Goal: Transaction & Acquisition: Purchase product/service

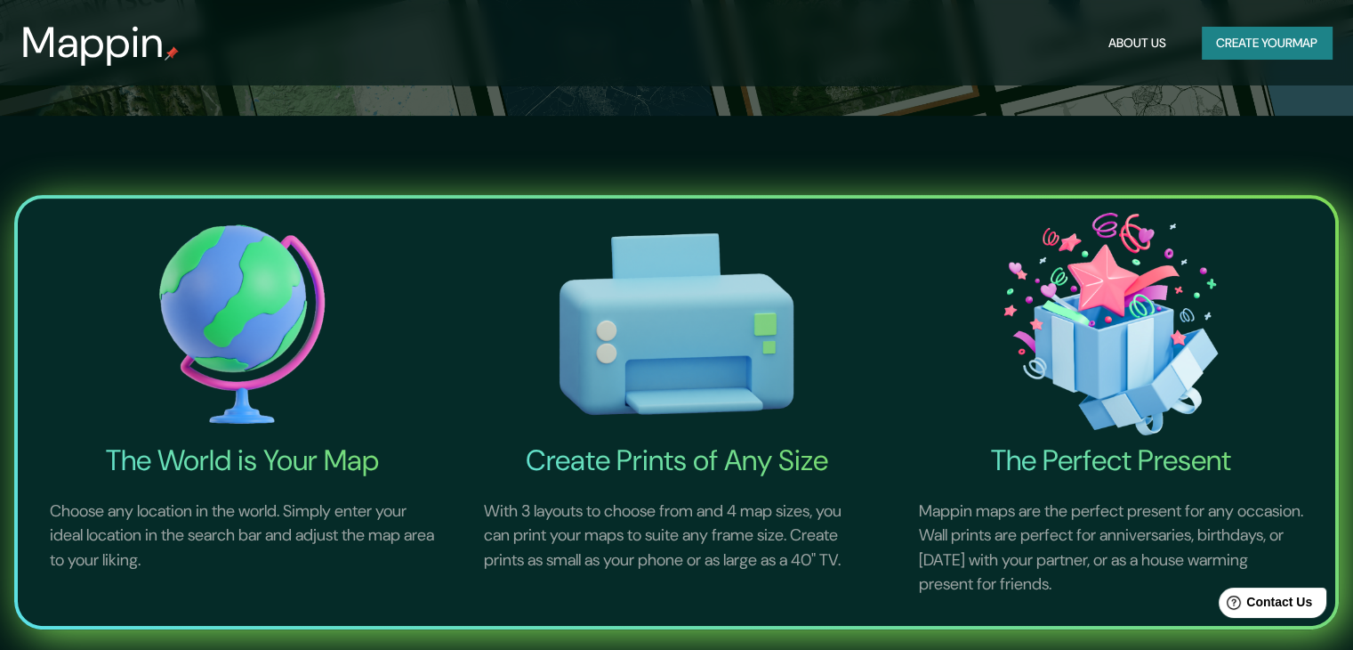
scroll to position [89, 0]
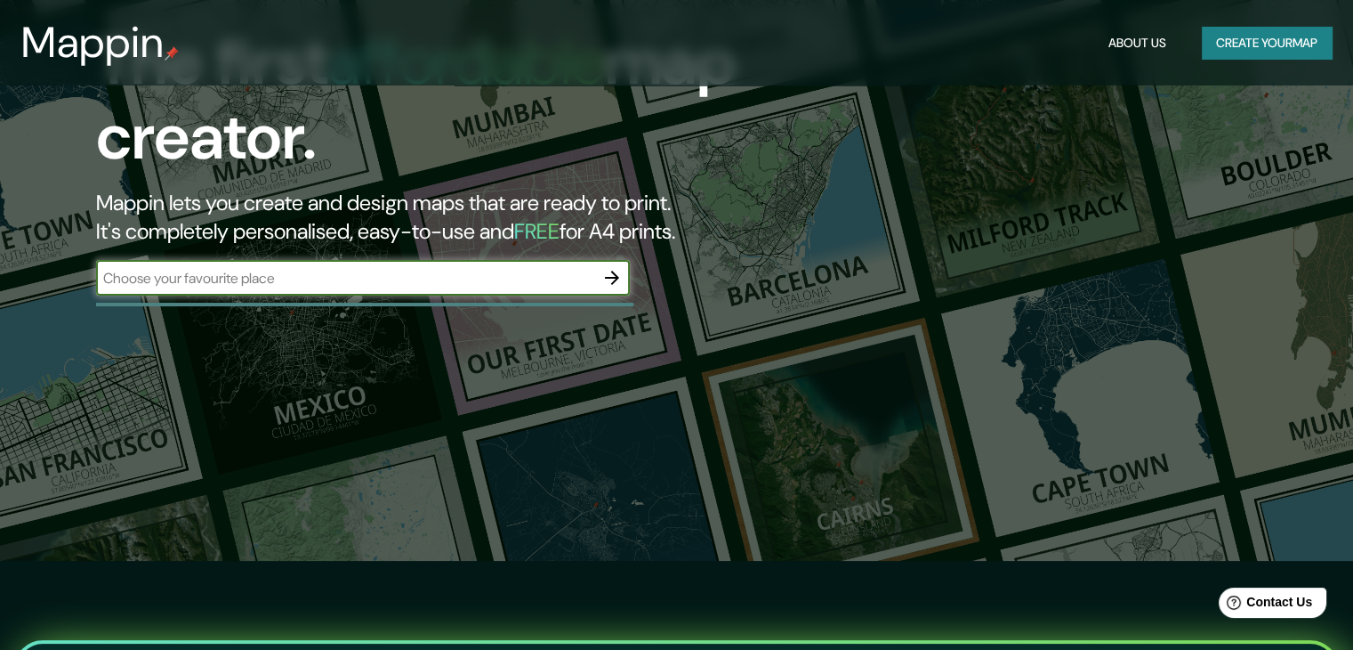
click at [297, 276] on input "text" at bounding box center [345, 278] width 498 height 20
type input "[GEOGRAPHIC_DATA]"
click at [602, 278] on icon "button" at bounding box center [612, 277] width 21 height 21
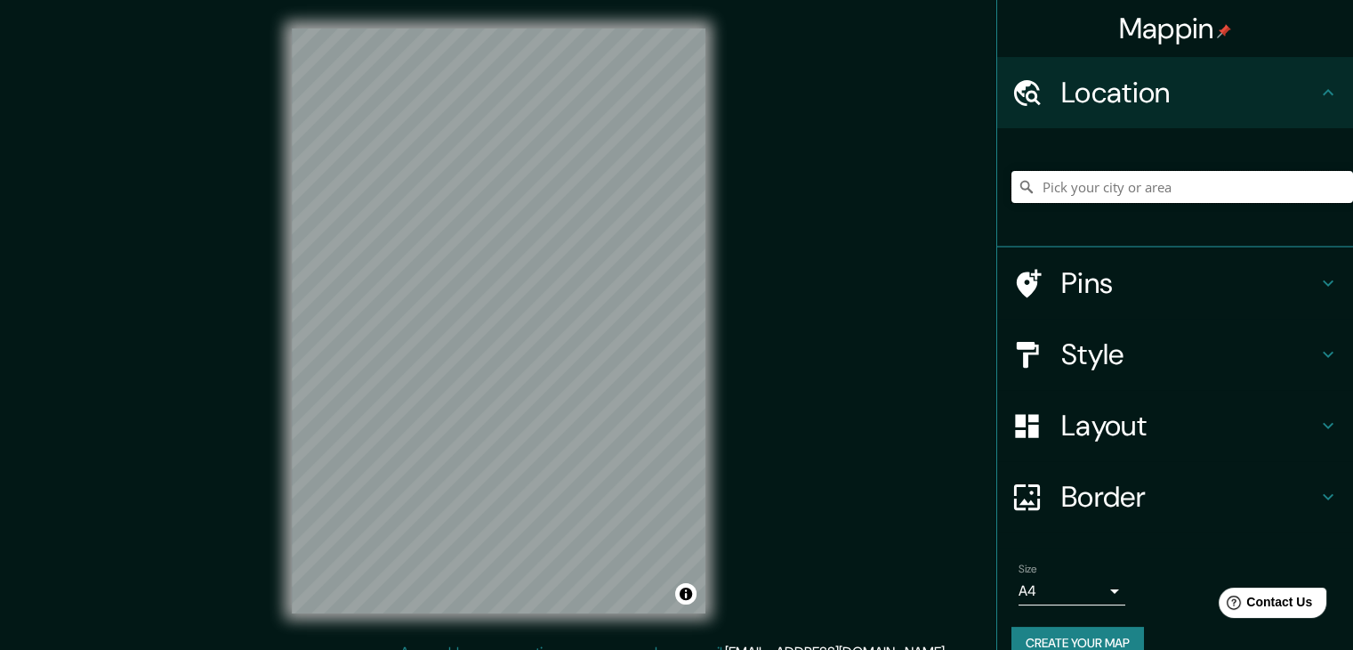
click at [1199, 172] on input "Pick your city or area" at bounding box center [1183, 187] width 342 height 32
click at [1202, 181] on input "Pick your city or area" at bounding box center [1183, 187] width 342 height 32
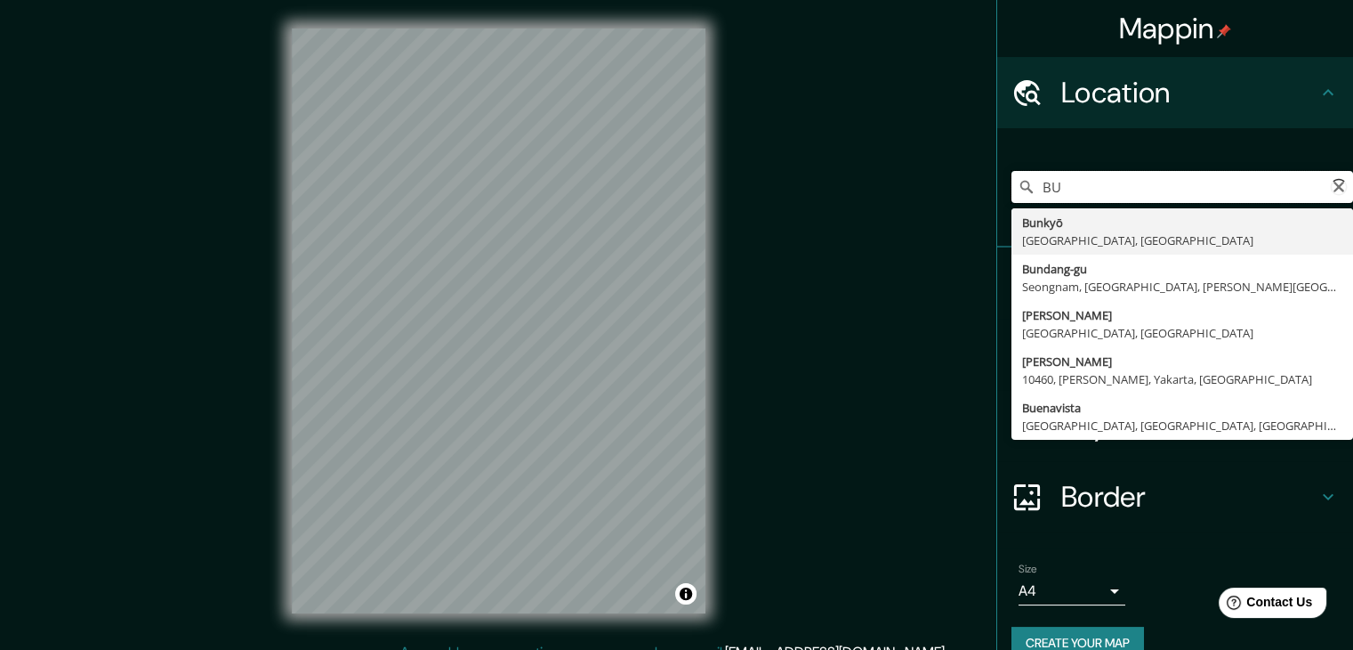
type input "B"
click at [1202, 181] on input "[DATE]" at bounding box center [1183, 187] width 342 height 32
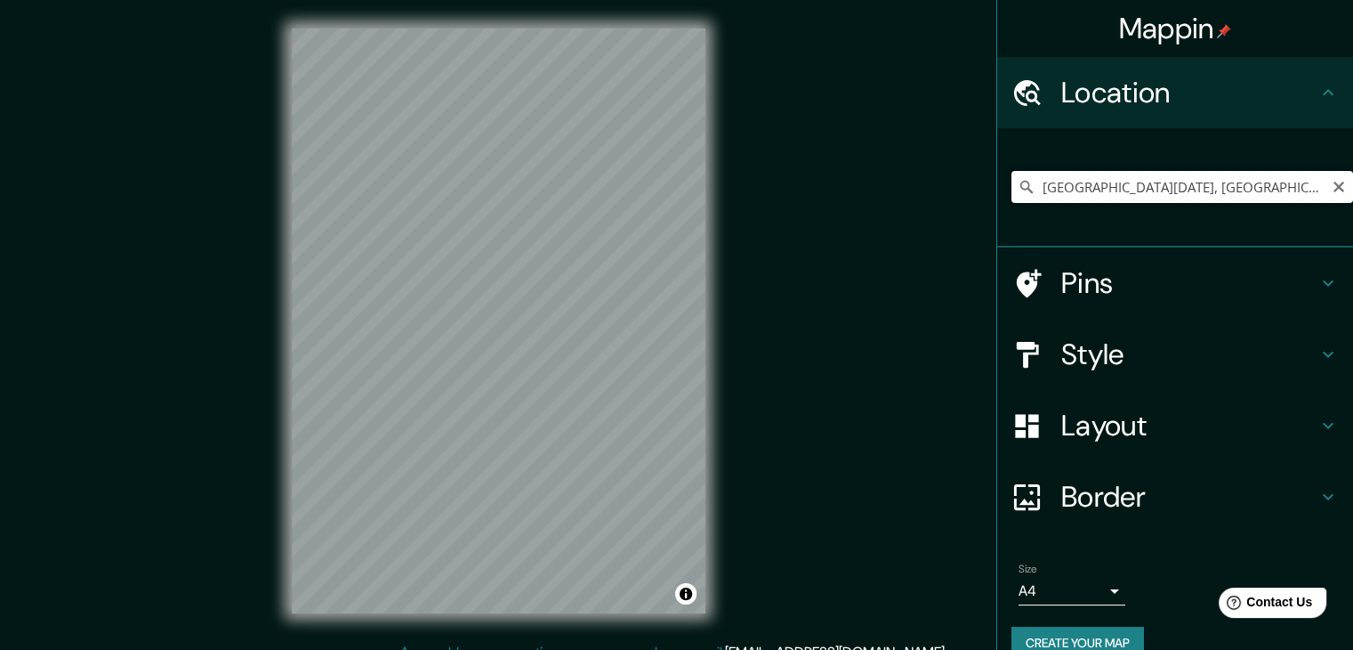
click at [1177, 186] on input "[GEOGRAPHIC_DATA][DATE], [GEOGRAPHIC_DATA] - [GEOGRAPHIC_DATA], [GEOGRAPHIC_DAT…" at bounding box center [1183, 187] width 342 height 32
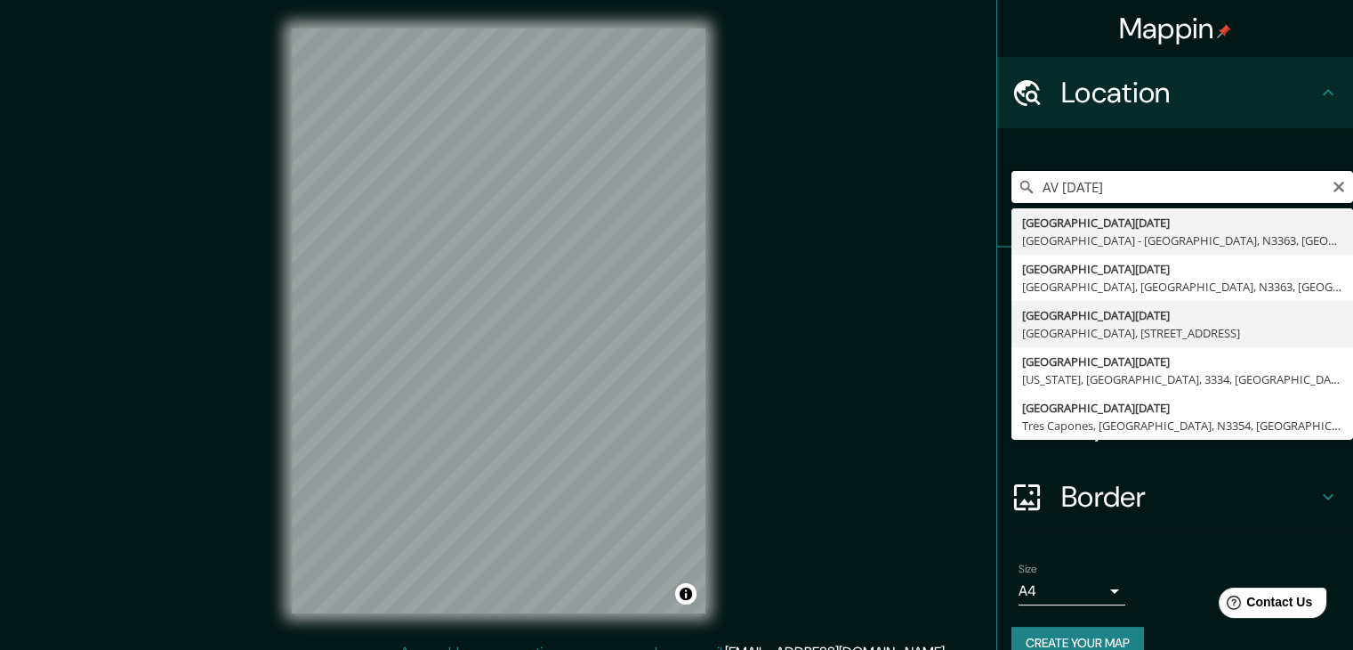
scroll to position [30, 0]
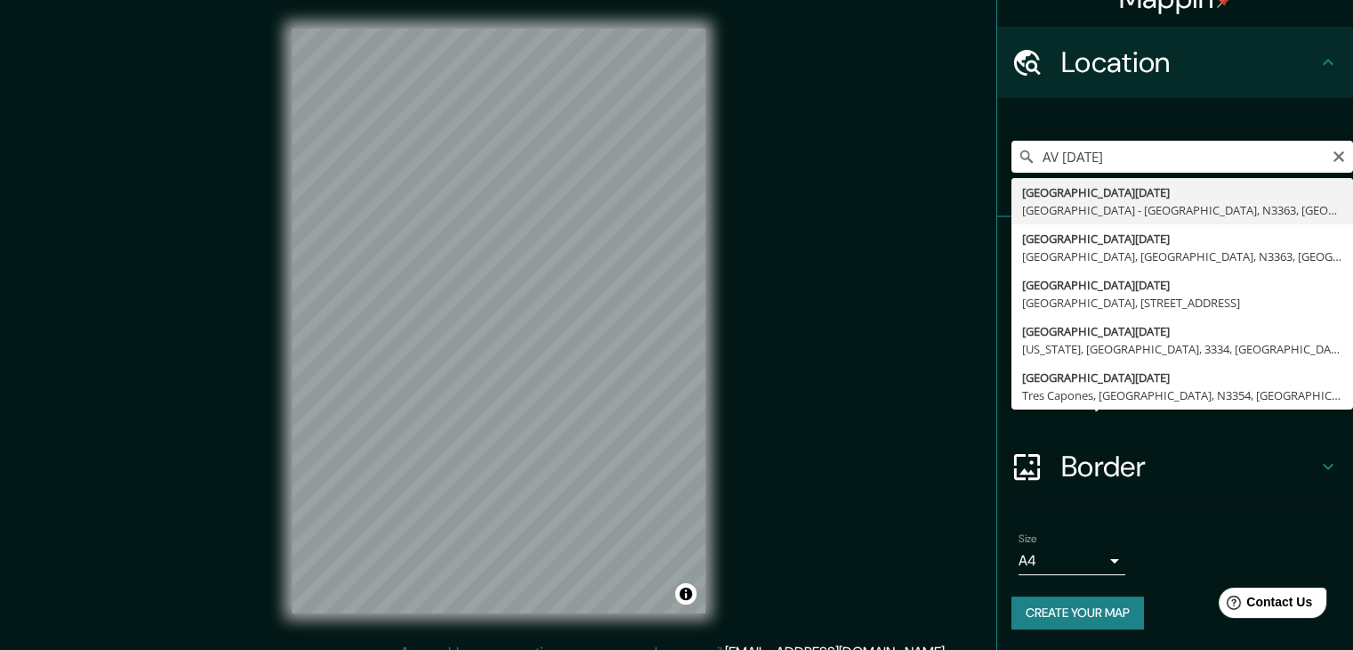
click at [1134, 149] on input "AV [DATE]" at bounding box center [1183, 157] width 342 height 32
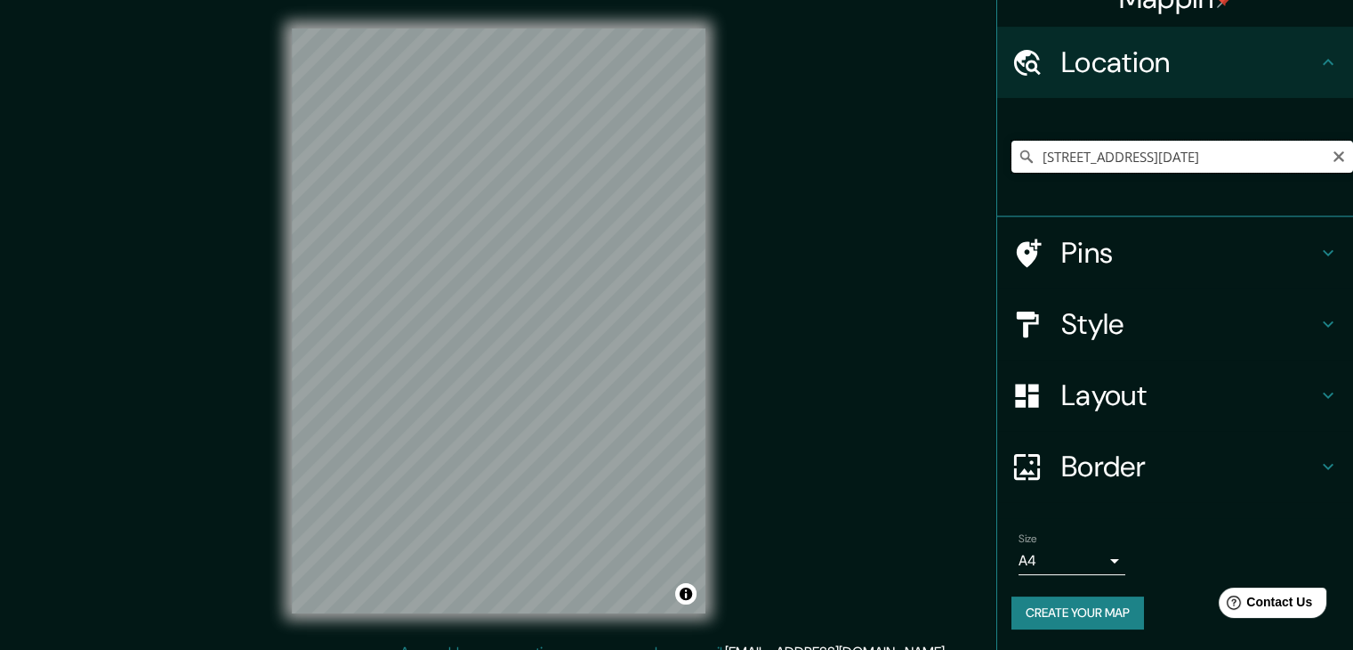
click at [1232, 154] on input "[STREET_ADDRESS][DATE]" at bounding box center [1183, 157] width 342 height 32
click at [1233, 154] on input "[STREET_ADDRESS][DATE]" at bounding box center [1183, 157] width 342 height 32
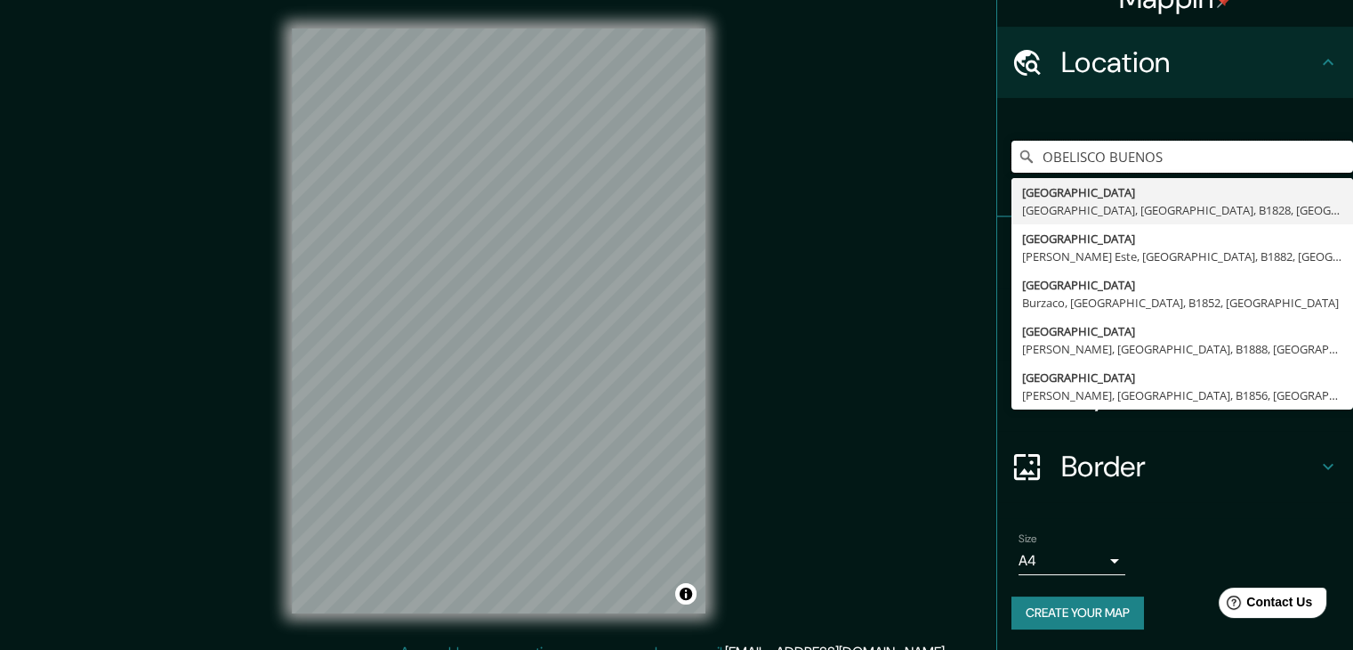
type input "OBELISCO BUENOS"
click at [1264, 98] on div "OBELISCO [GEOGRAPHIC_DATA][PERSON_NAME], [GEOGRAPHIC_DATA], B1828, [GEOGRAPHIC_…" at bounding box center [1176, 157] width 356 height 119
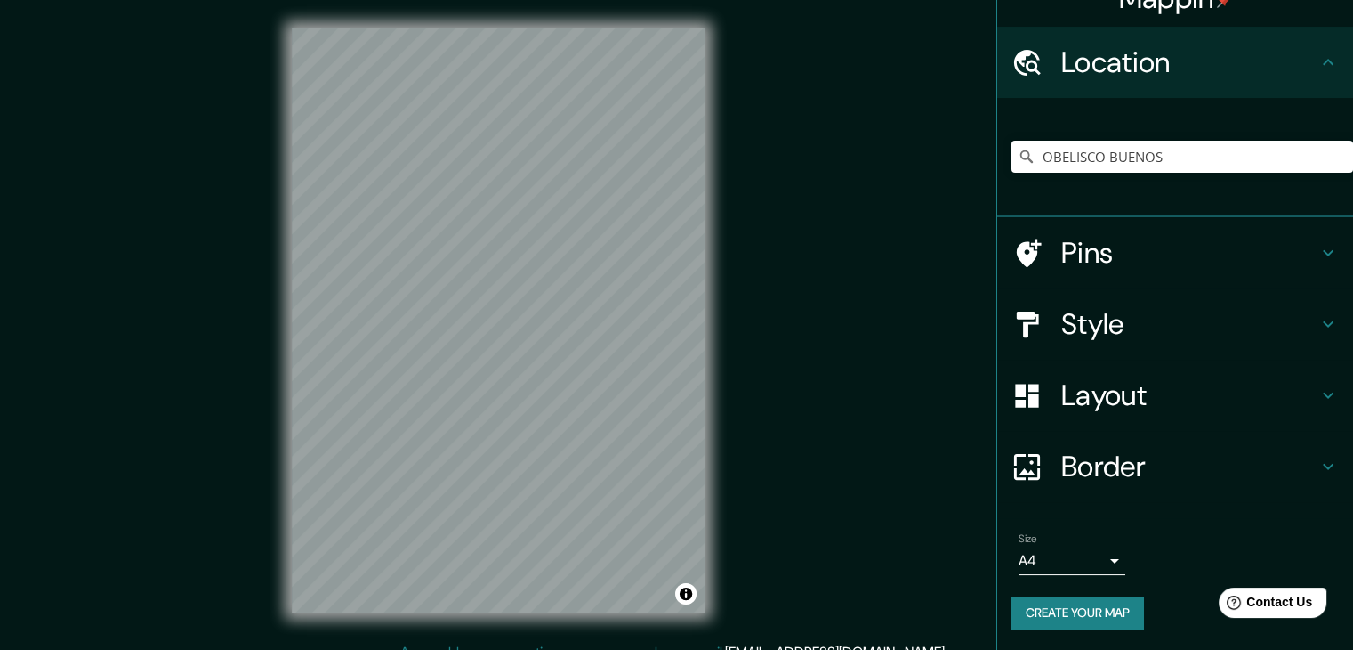
click at [637, 649] on html "Mappin Location OBELISCO [GEOGRAPHIC_DATA] [GEOGRAPHIC_DATA] [GEOGRAPHIC_DATA],…" at bounding box center [676, 325] width 1353 height 650
click at [1094, 154] on input "OBELISCO BUENOS" at bounding box center [1183, 157] width 342 height 32
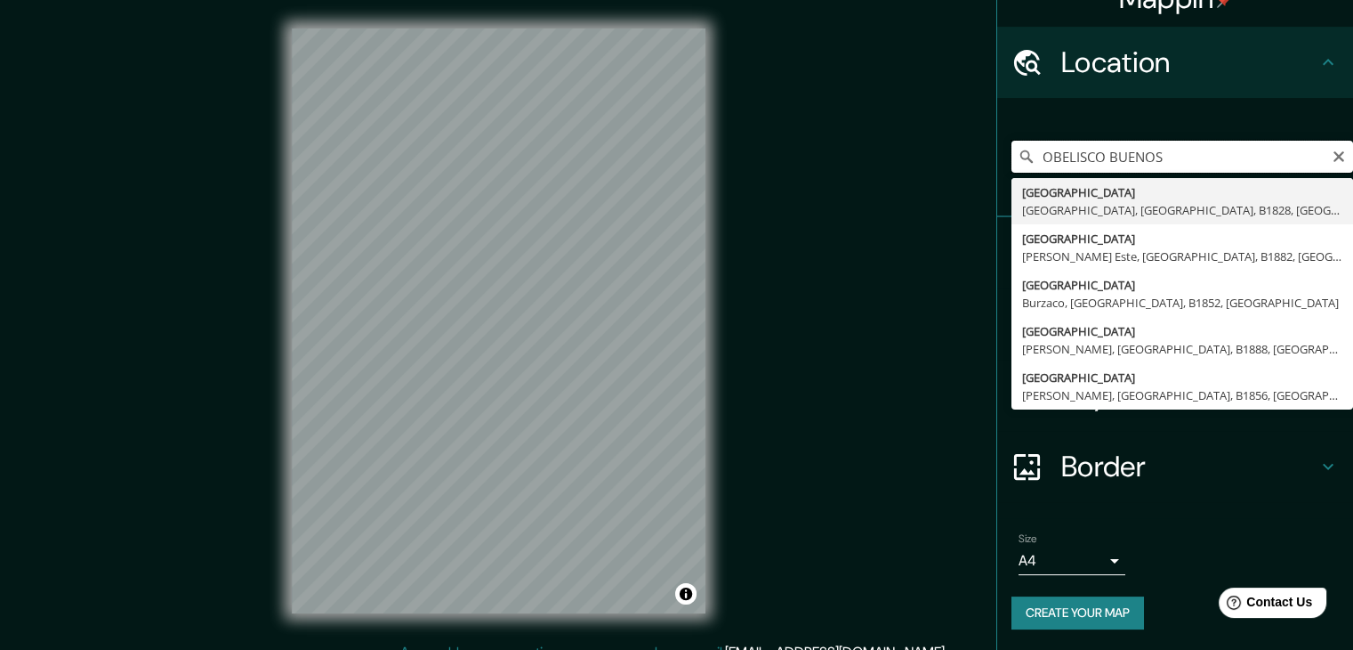
click at [1094, 154] on input "OBELISCO BUENOS" at bounding box center [1183, 157] width 342 height 32
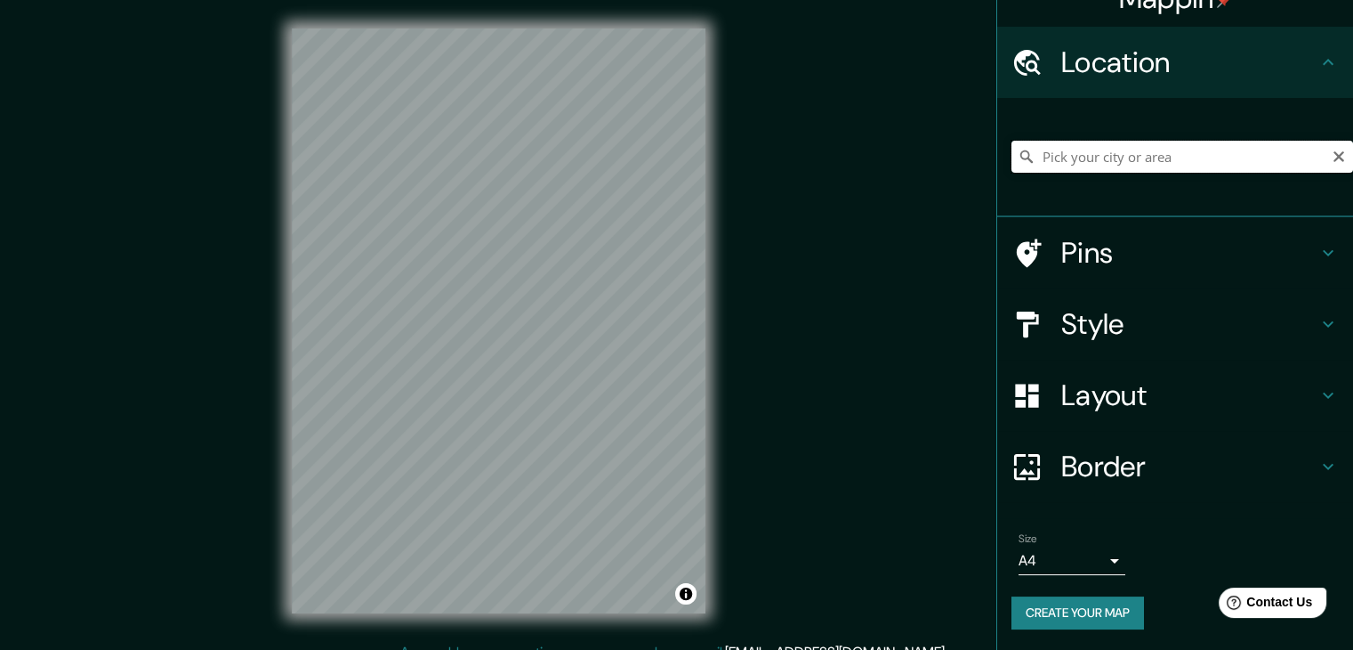
paste input "-34.603727, -58.381154"
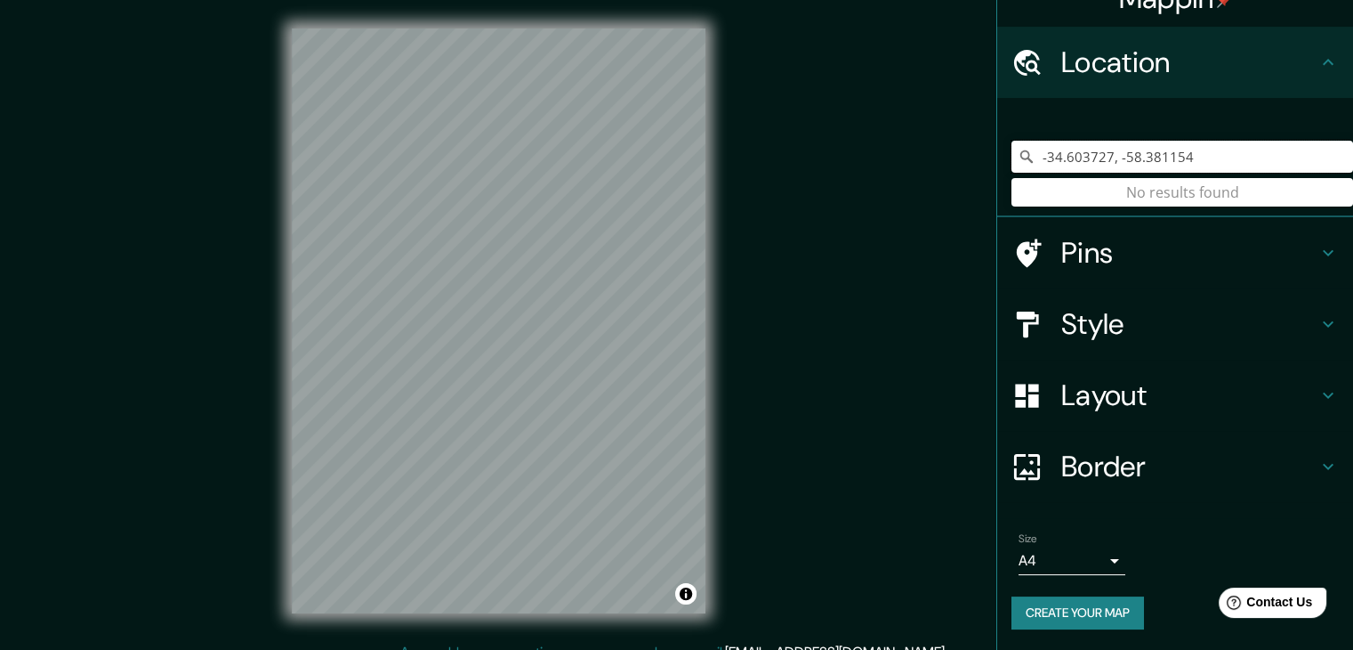
click at [1208, 160] on input "-34.603727, -58.381154" at bounding box center [1183, 157] width 342 height 32
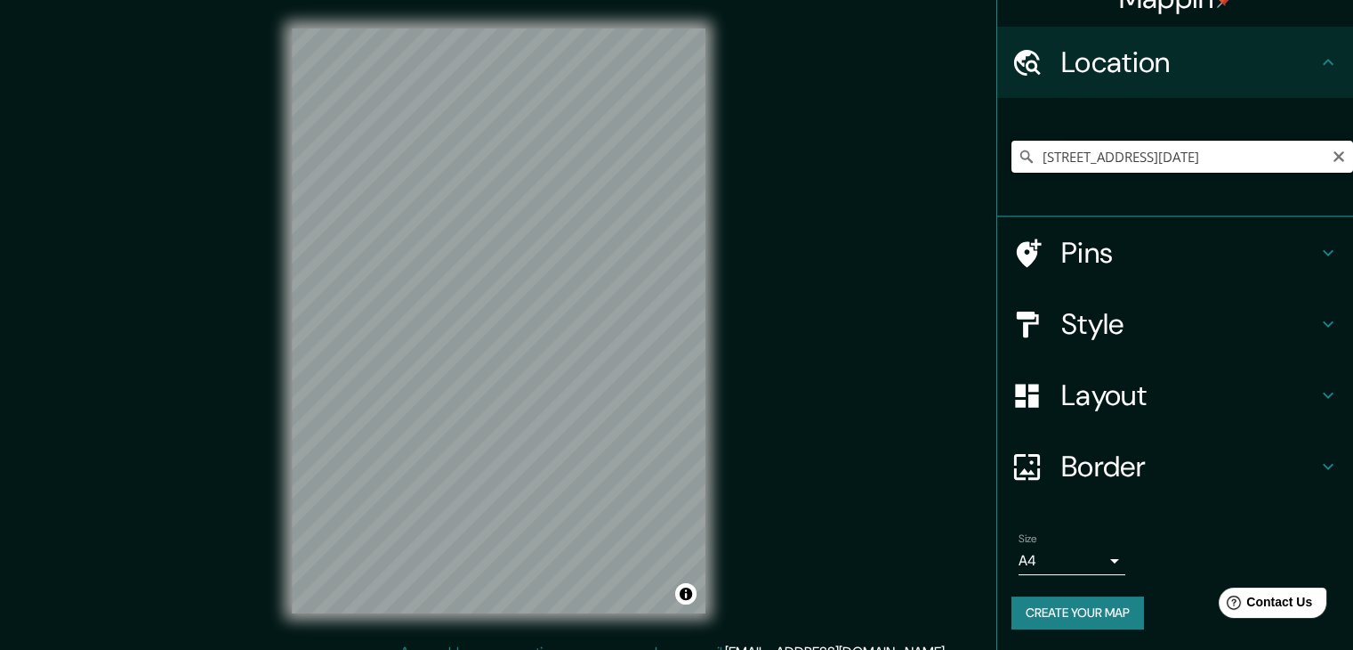
click at [1143, 149] on input "[STREET_ADDRESS][DATE]" at bounding box center [1183, 157] width 342 height 32
click at [1144, 148] on input "[STREET_ADDRESS][DATE]" at bounding box center [1183, 157] width 342 height 32
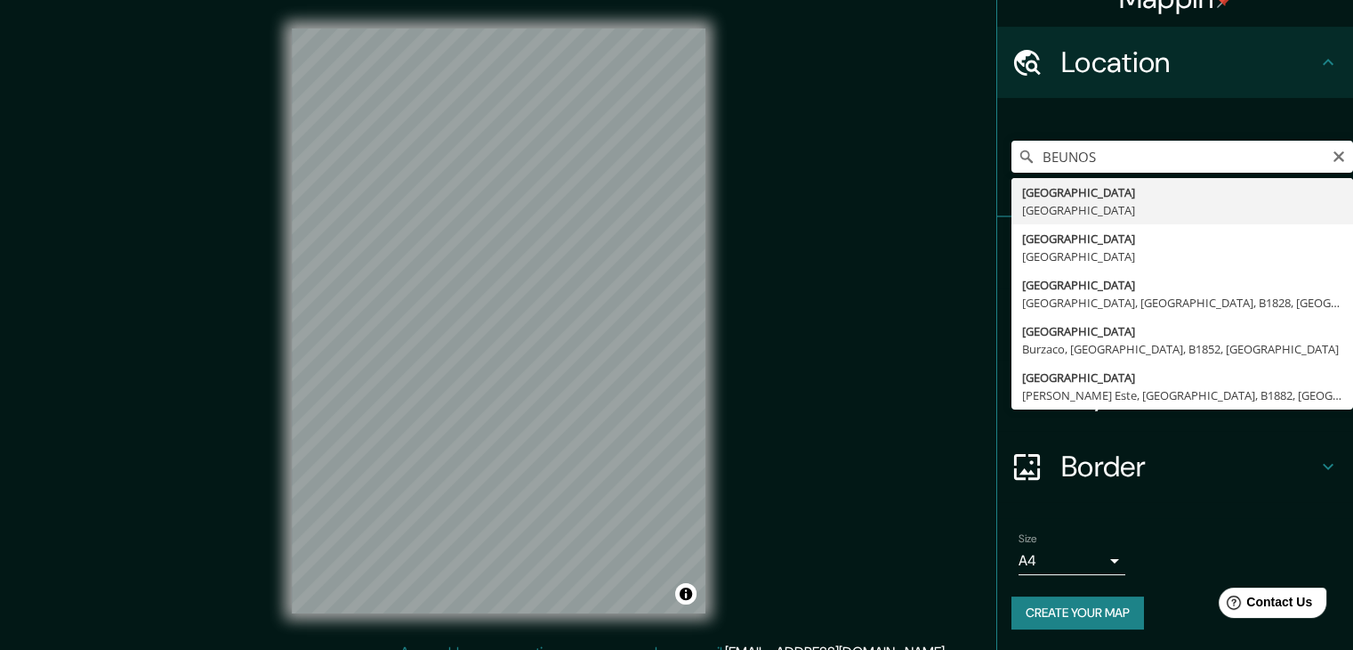
type input "[GEOGRAPHIC_DATA], [GEOGRAPHIC_DATA]"
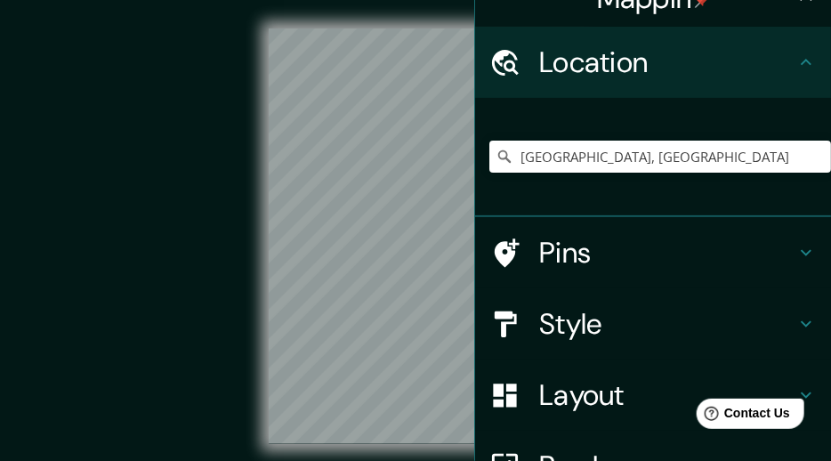
click at [213, 231] on div "© Mapbox © OpenStreetMap Improve this map" at bounding box center [416, 235] width 748 height 415
click at [235, 186] on div "© Mapbox © OpenStreetMap Improve this map" at bounding box center [416, 235] width 748 height 415
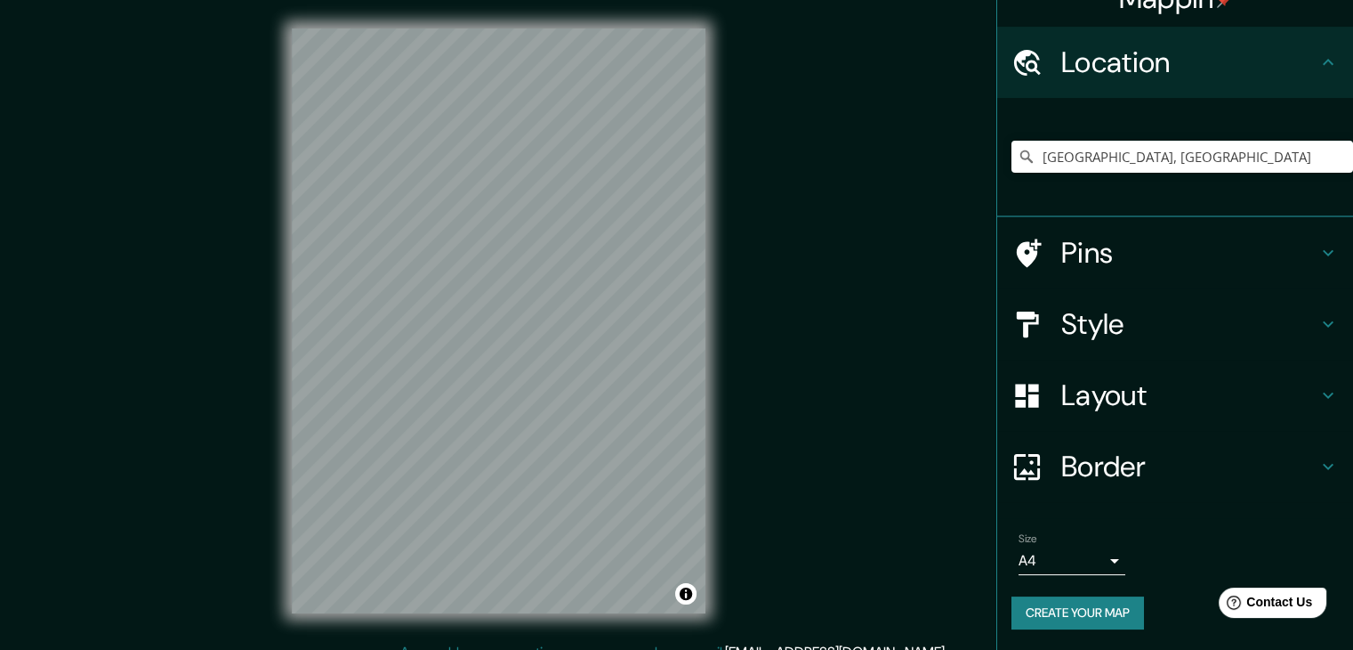
click at [1067, 250] on h4 "Pins" at bounding box center [1190, 253] width 256 height 36
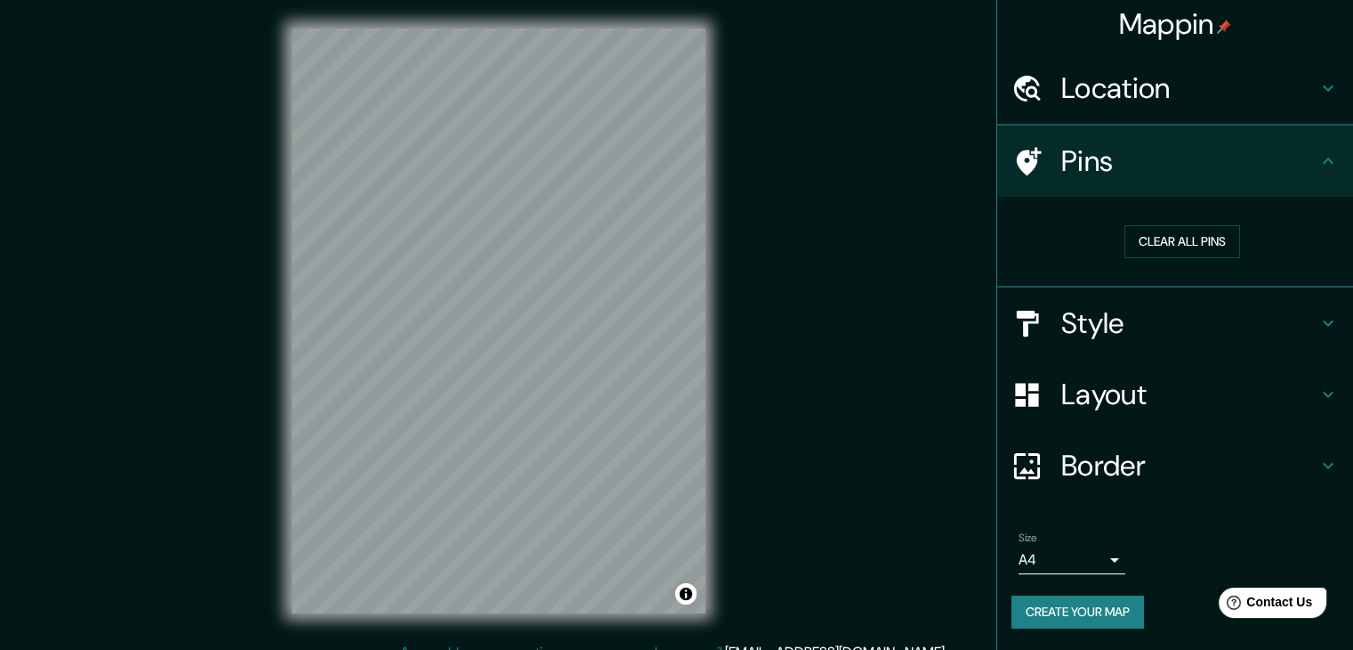
scroll to position [4, 0]
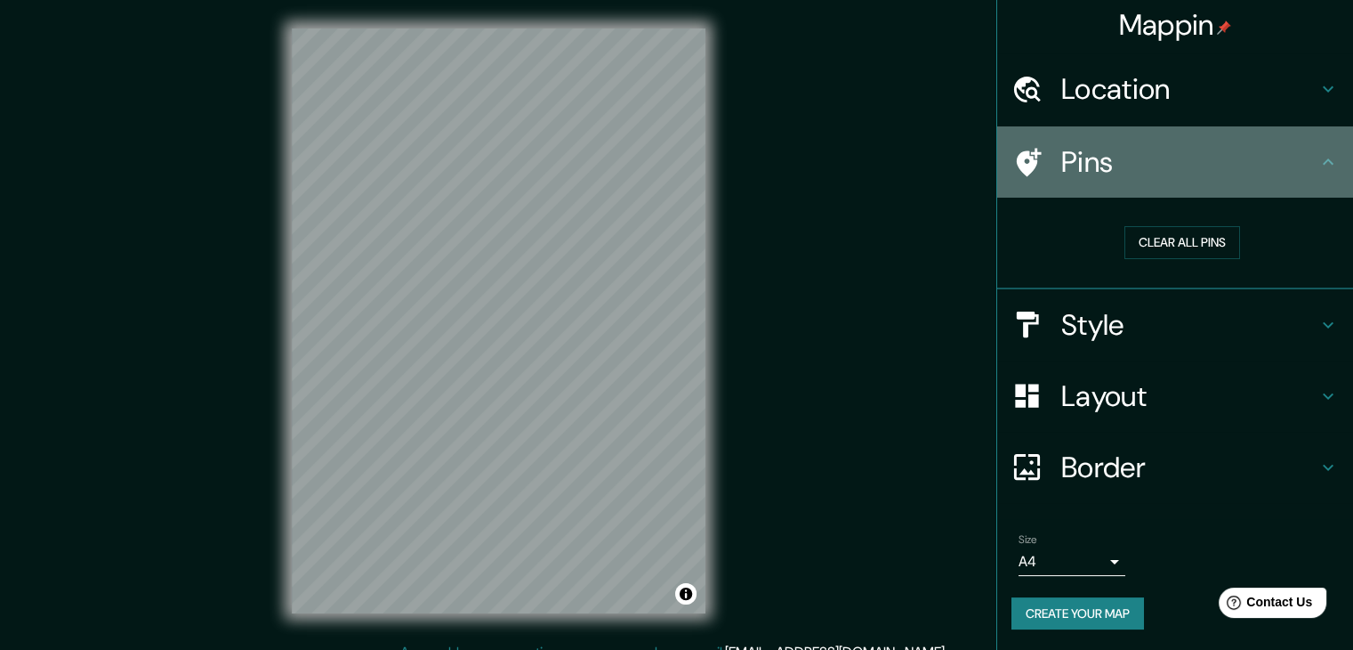
click at [1175, 168] on h4 "Pins" at bounding box center [1190, 162] width 256 height 36
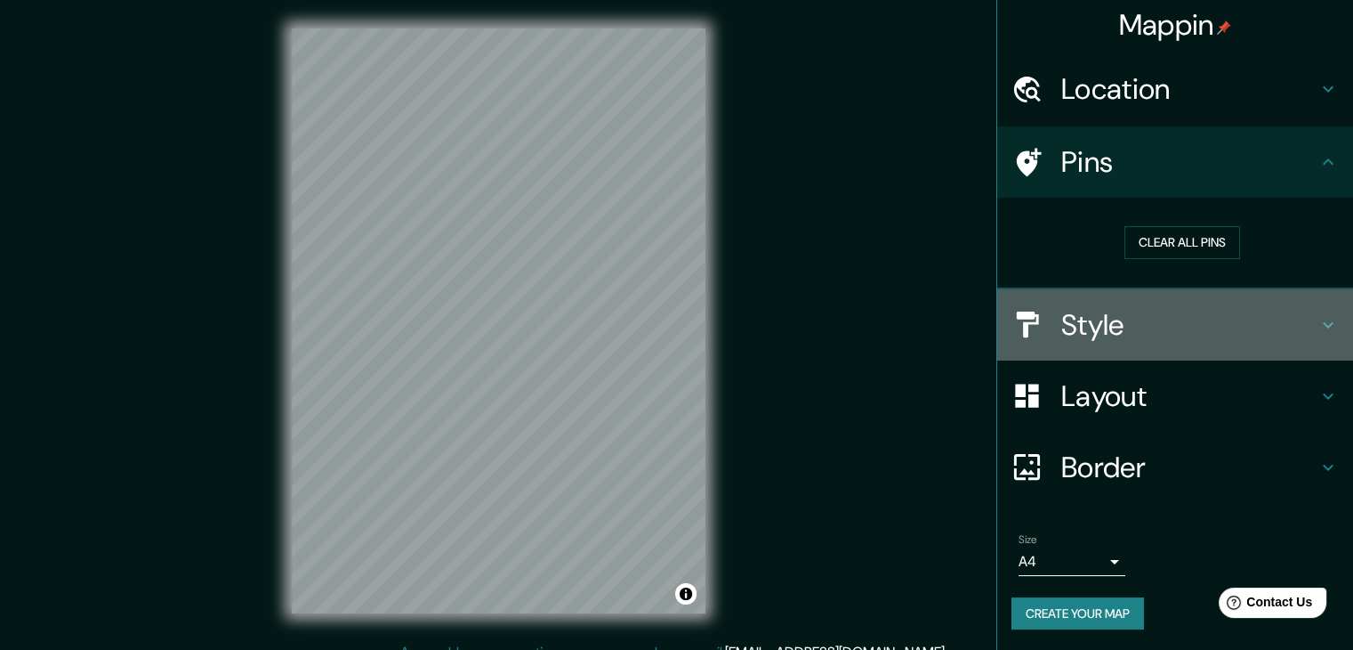
click at [1147, 303] on div "Style" at bounding box center [1176, 324] width 356 height 71
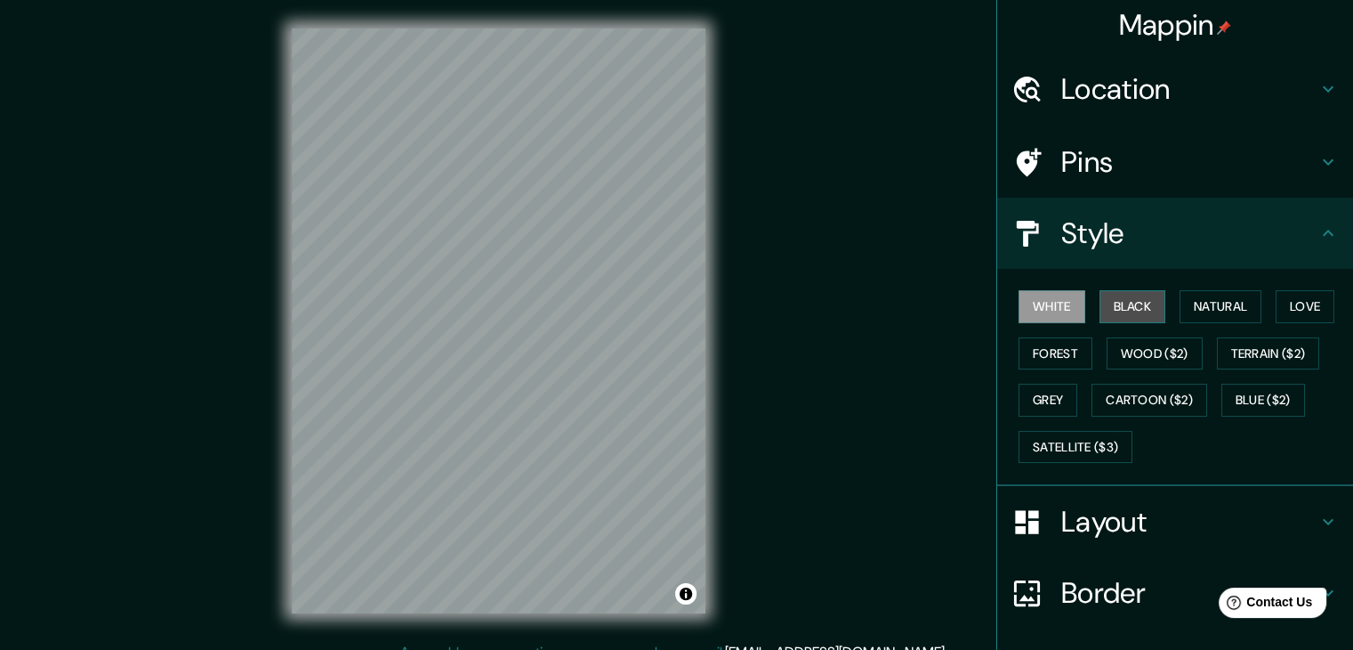
click at [1109, 306] on button "Black" at bounding box center [1133, 306] width 67 height 33
click at [1191, 302] on button "Natural" at bounding box center [1221, 306] width 82 height 33
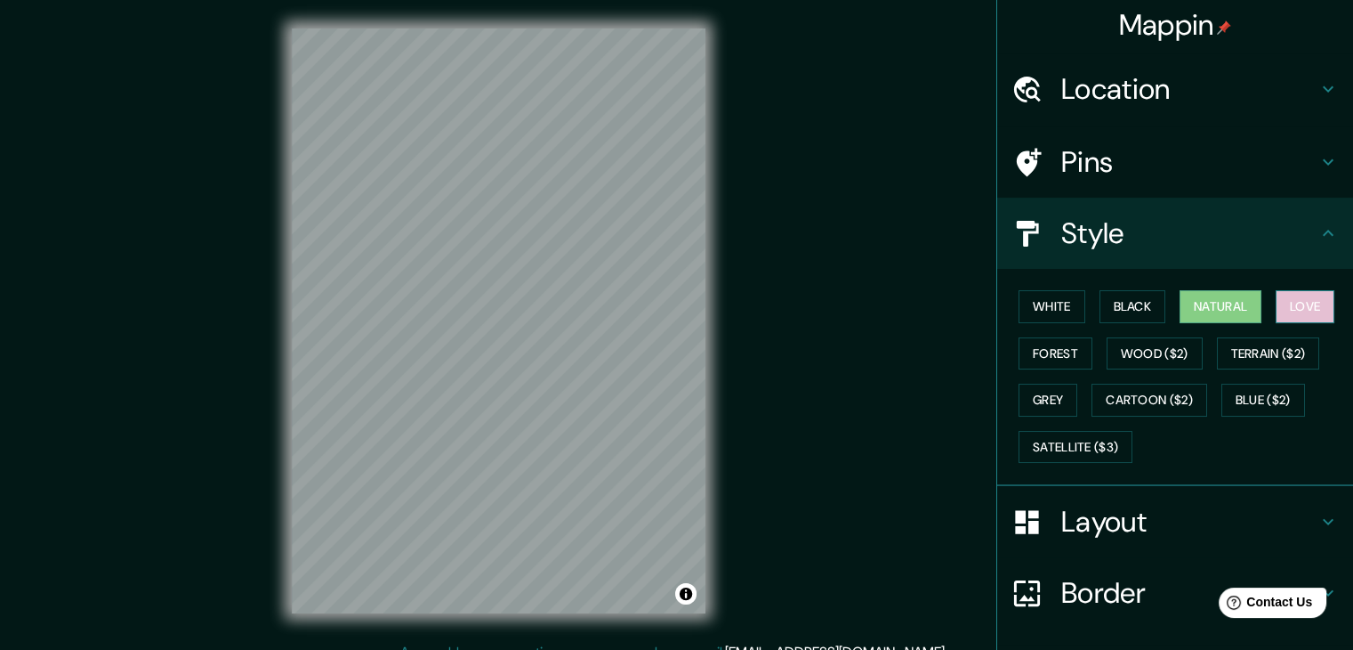
click at [1296, 305] on button "Love" at bounding box center [1305, 306] width 59 height 33
click at [1280, 359] on button "Terrain ($2)" at bounding box center [1268, 353] width 103 height 33
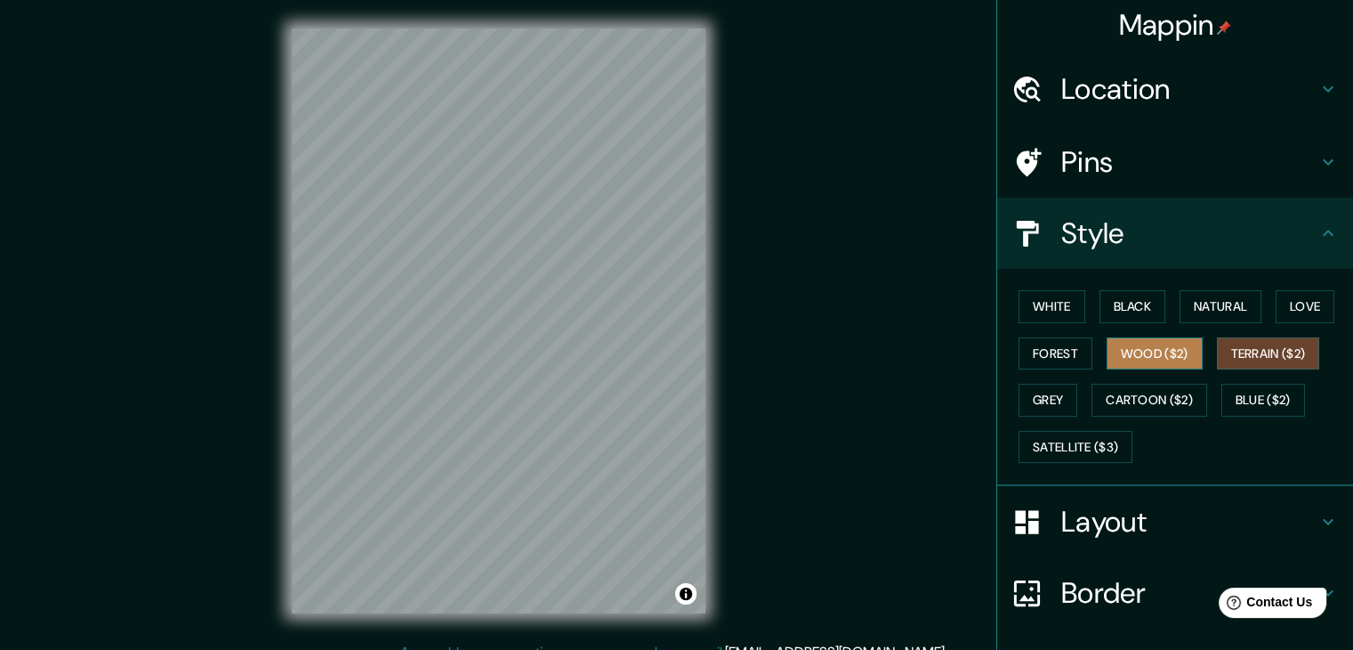
click at [1177, 361] on button "Wood ($2)" at bounding box center [1155, 353] width 96 height 33
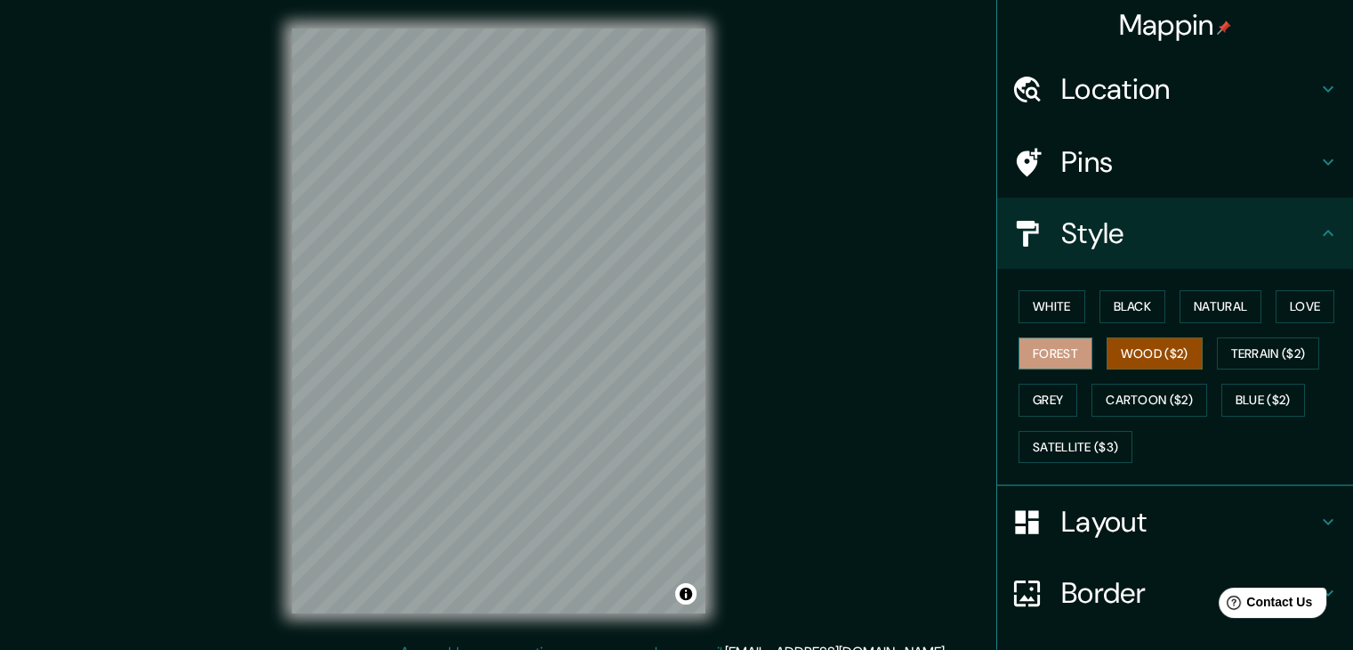
click at [1033, 355] on button "Forest" at bounding box center [1056, 353] width 74 height 33
click at [1036, 384] on button "Grey" at bounding box center [1048, 400] width 59 height 33
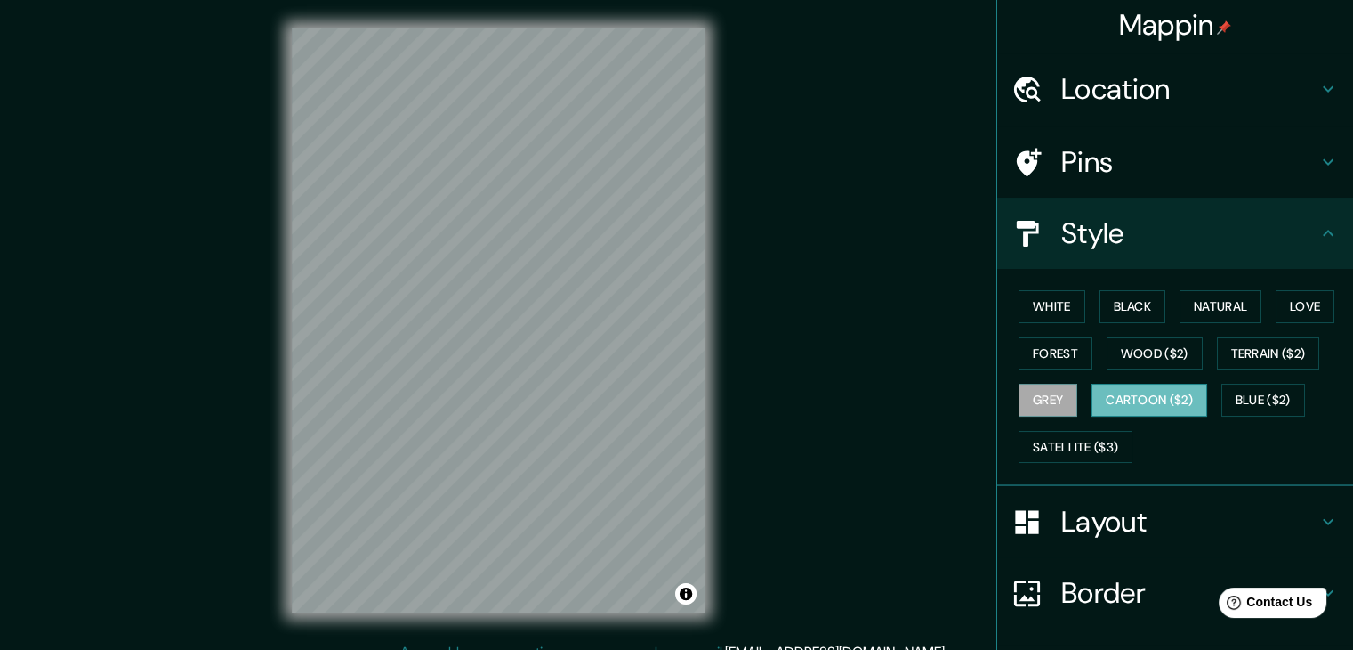
click at [1135, 384] on button "Cartoon ($2)" at bounding box center [1150, 400] width 116 height 33
click at [1278, 390] on button "Blue ($2)" at bounding box center [1264, 400] width 84 height 33
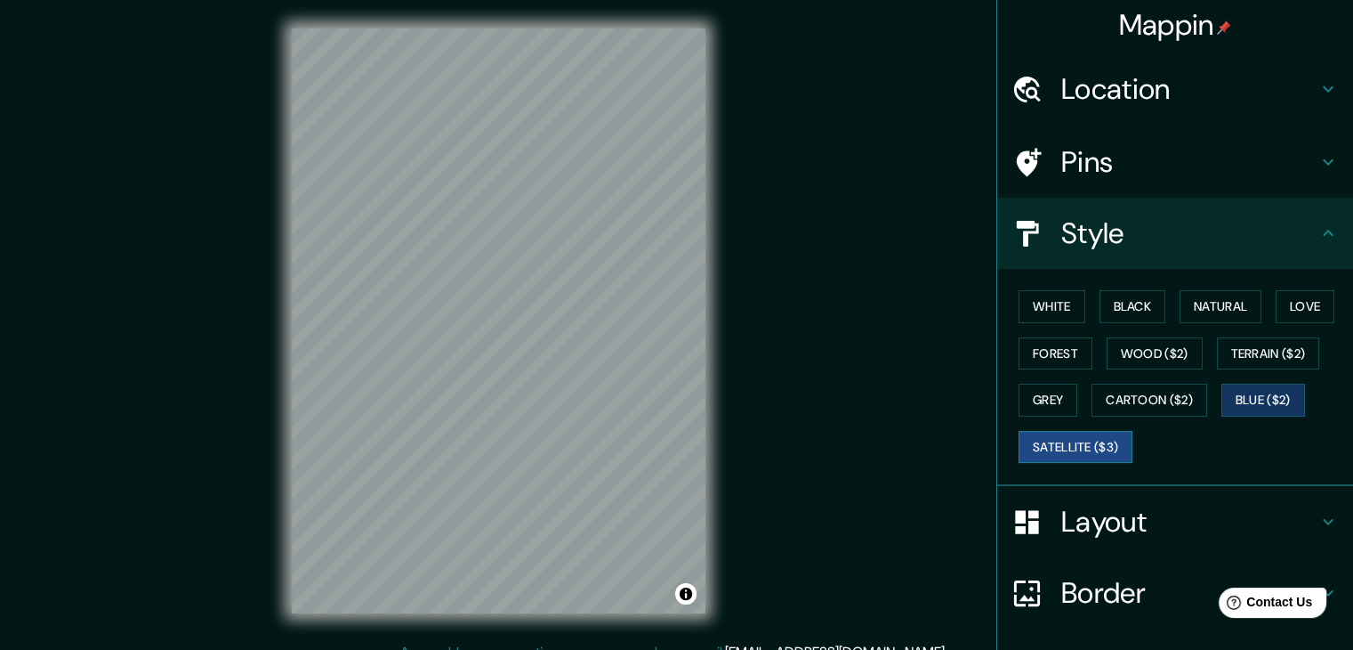
click at [1064, 448] on button "Satellite ($3)" at bounding box center [1076, 447] width 114 height 33
click at [1022, 394] on button "Grey" at bounding box center [1048, 400] width 59 height 33
click at [1061, 424] on div "White Black Natural Love Forest Wood ($2) Terrain ($2) Grey Cartoon ($2) Blue (…" at bounding box center [1183, 376] width 342 height 187
click at [1061, 440] on button "Satellite ($3)" at bounding box center [1076, 447] width 114 height 33
click at [910, 246] on div "© Mapbox © OpenStreetMap Improve this map © Maxar" at bounding box center [499, 320] width 1218 height 585
